Goal: Task Accomplishment & Management: Manage account settings

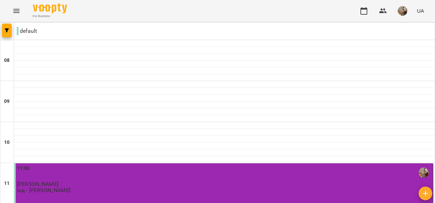
type input "**********"
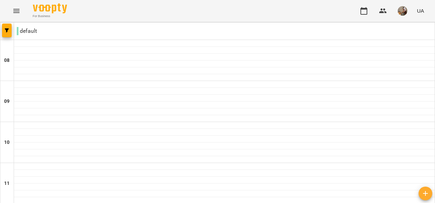
scroll to position [456, 0]
type input "**********"
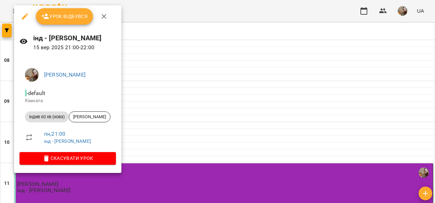
click at [68, 23] on button "Урок відбувся" at bounding box center [64, 16] width 57 height 16
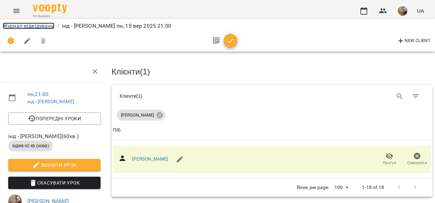
click at [42, 25] on link "Журнал відвідувань" at bounding box center [29, 26] width 52 height 6
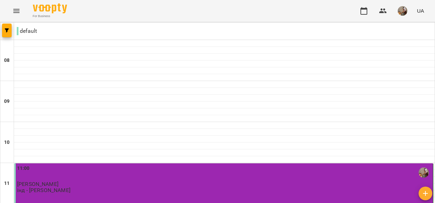
scroll to position [456, 0]
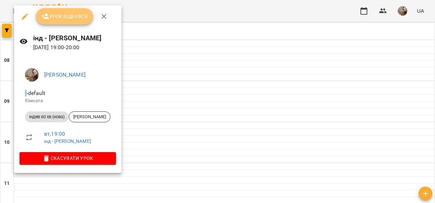
click at [72, 20] on span "Урок відбувся" at bounding box center [64, 16] width 46 height 8
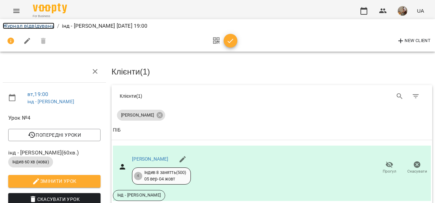
click at [47, 25] on link "Журнал відвідувань" at bounding box center [29, 26] width 52 height 6
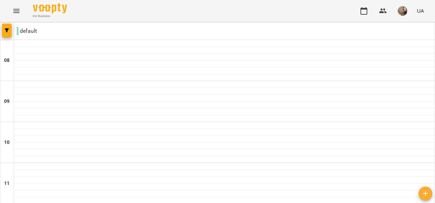
scroll to position [456, 0]
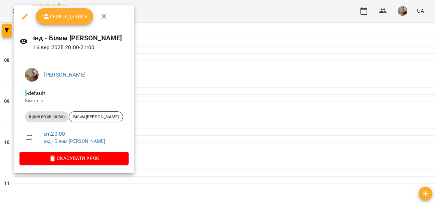
click at [72, 19] on span "Урок відбувся" at bounding box center [64, 16] width 46 height 8
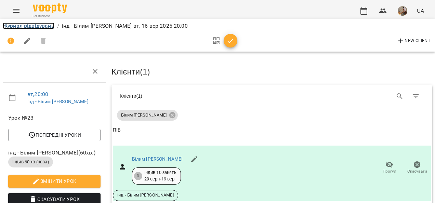
click at [46, 26] on link "Журнал відвідувань" at bounding box center [29, 26] width 52 height 6
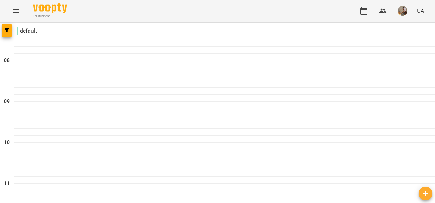
scroll to position [456, 0]
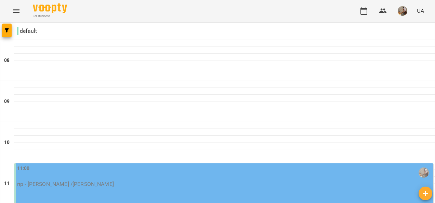
scroll to position [68, 0]
click at [124, 165] on div "11:00 пр - Сергій /Наталія" at bounding box center [224, 176] width 414 height 23
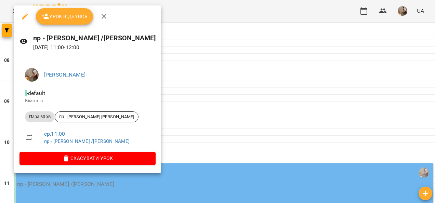
click at [66, 18] on span "Урок відбувся" at bounding box center [64, 16] width 46 height 8
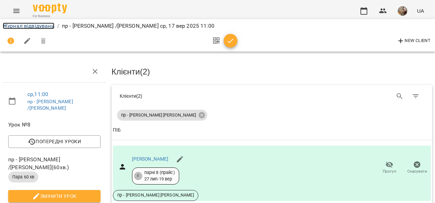
click at [50, 26] on link "Журнал відвідувань" at bounding box center [29, 26] width 52 height 6
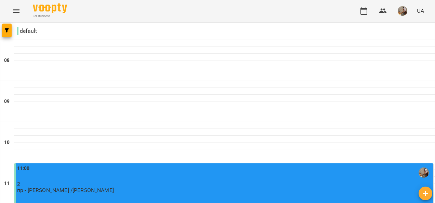
scroll to position [410, 0]
type input "**********"
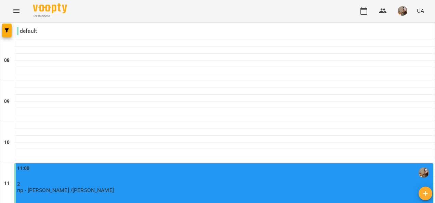
type input "**********"
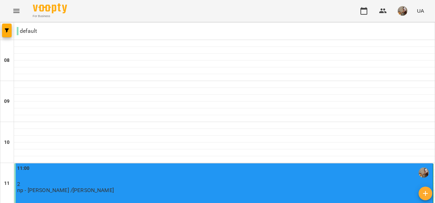
scroll to position [376, 0]
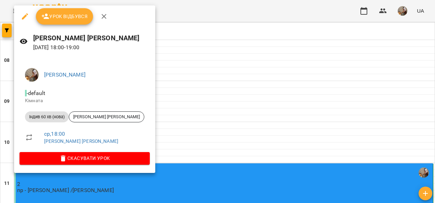
click at [78, 14] on span "Урок відбувся" at bounding box center [64, 16] width 46 height 8
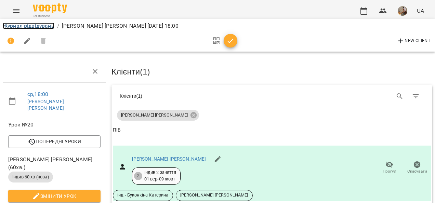
click at [49, 24] on link "Журнал відвідувань" at bounding box center [29, 26] width 52 height 6
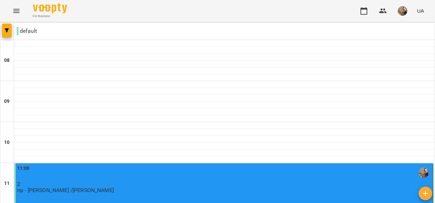
scroll to position [444, 0]
